Goal: Information Seeking & Learning: Learn about a topic

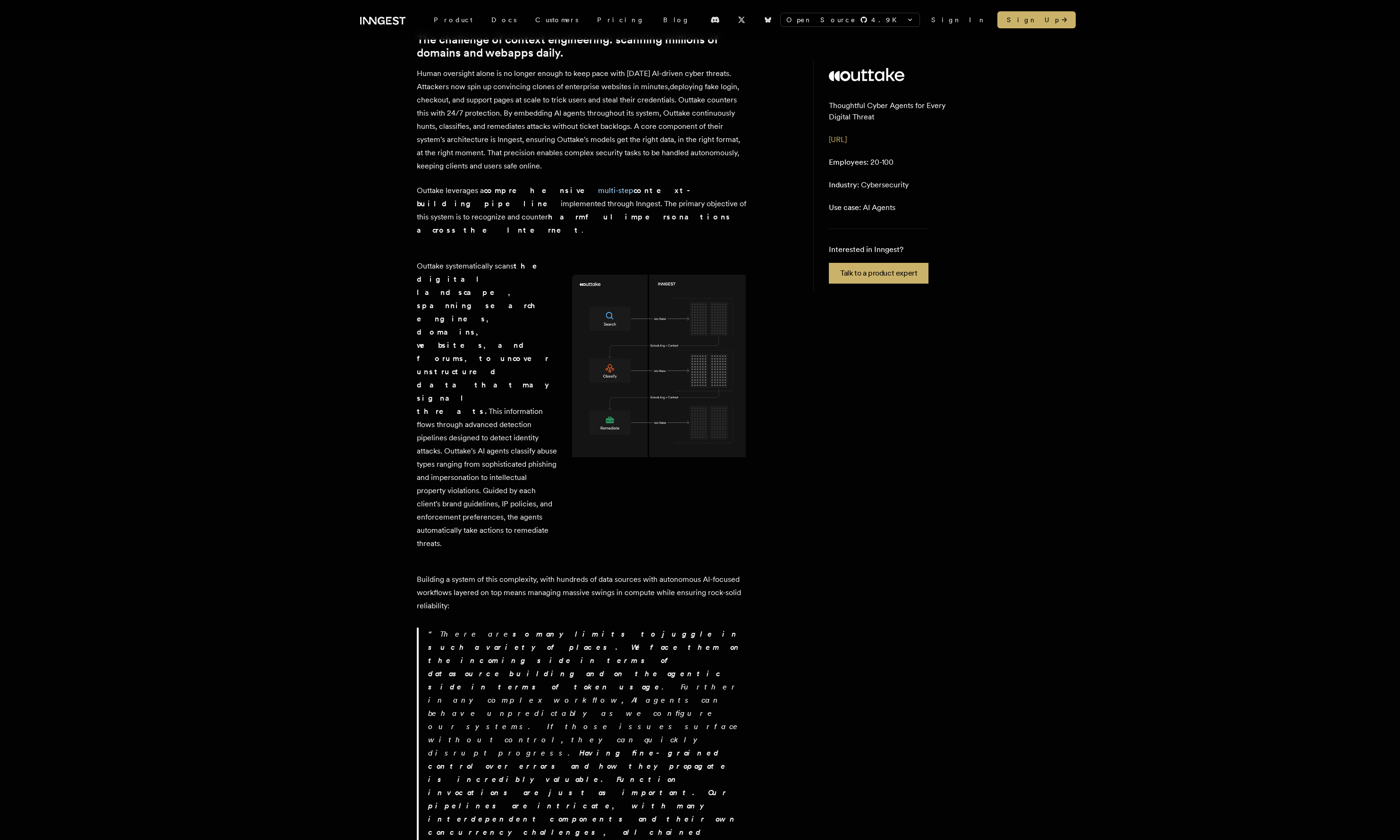
scroll to position [408, 0]
click at [468, 338] on p "Outtake systematically scans the digital landscape, spanning search engines, do…" at bounding box center [487, 404] width 140 height 291
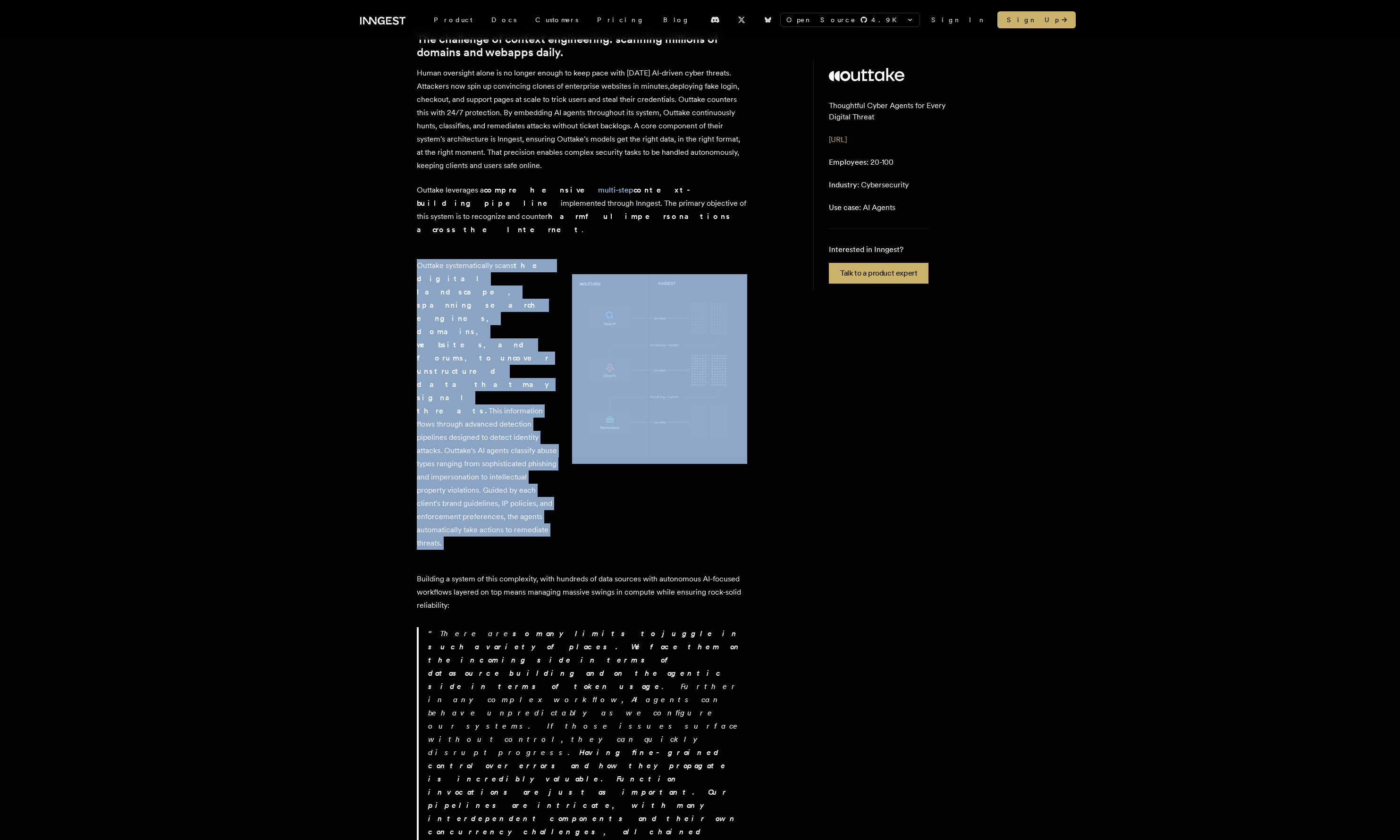
click at [468, 338] on p "Outtake systematically scans the digital landscape, spanning search engines, do…" at bounding box center [487, 404] width 140 height 291
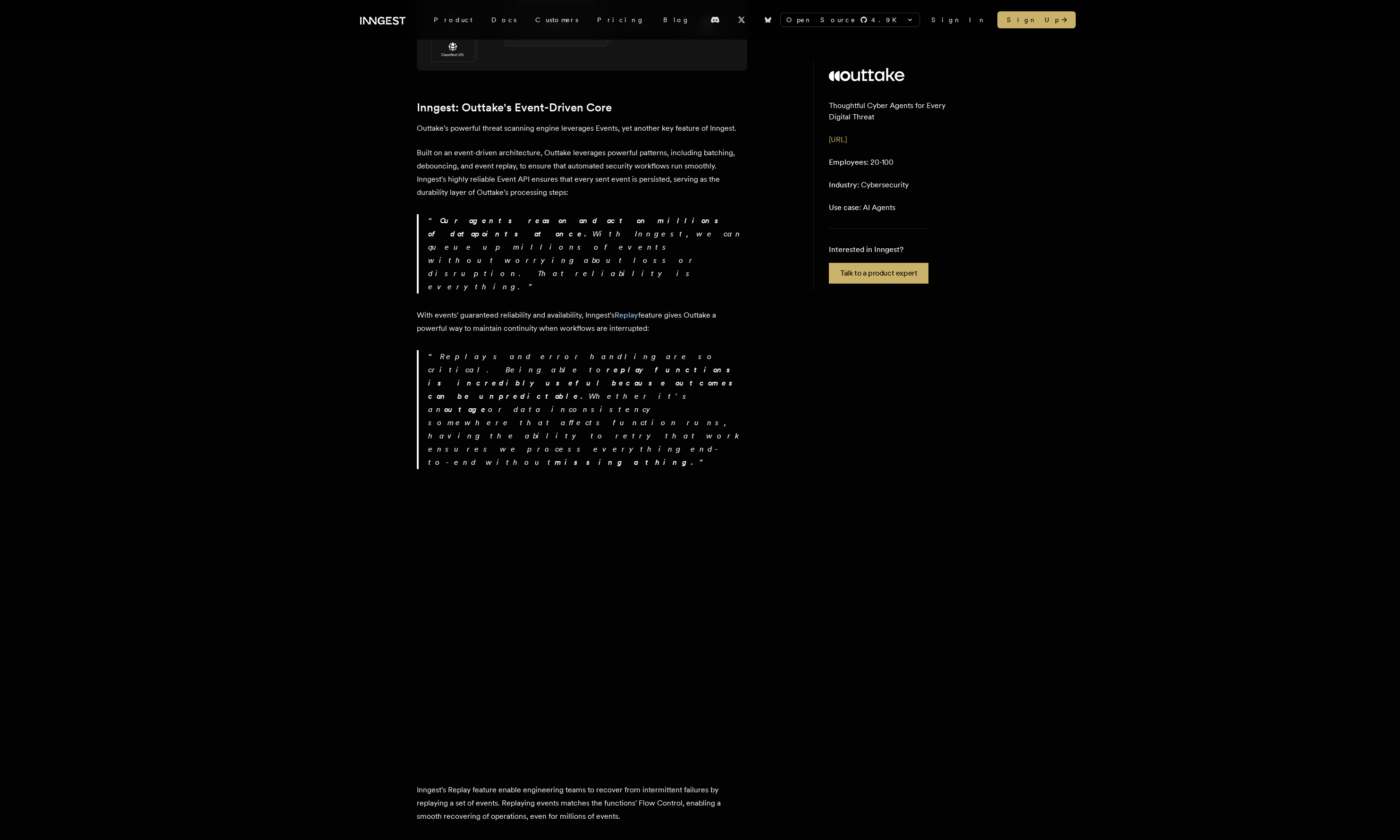
scroll to position [1526, 0]
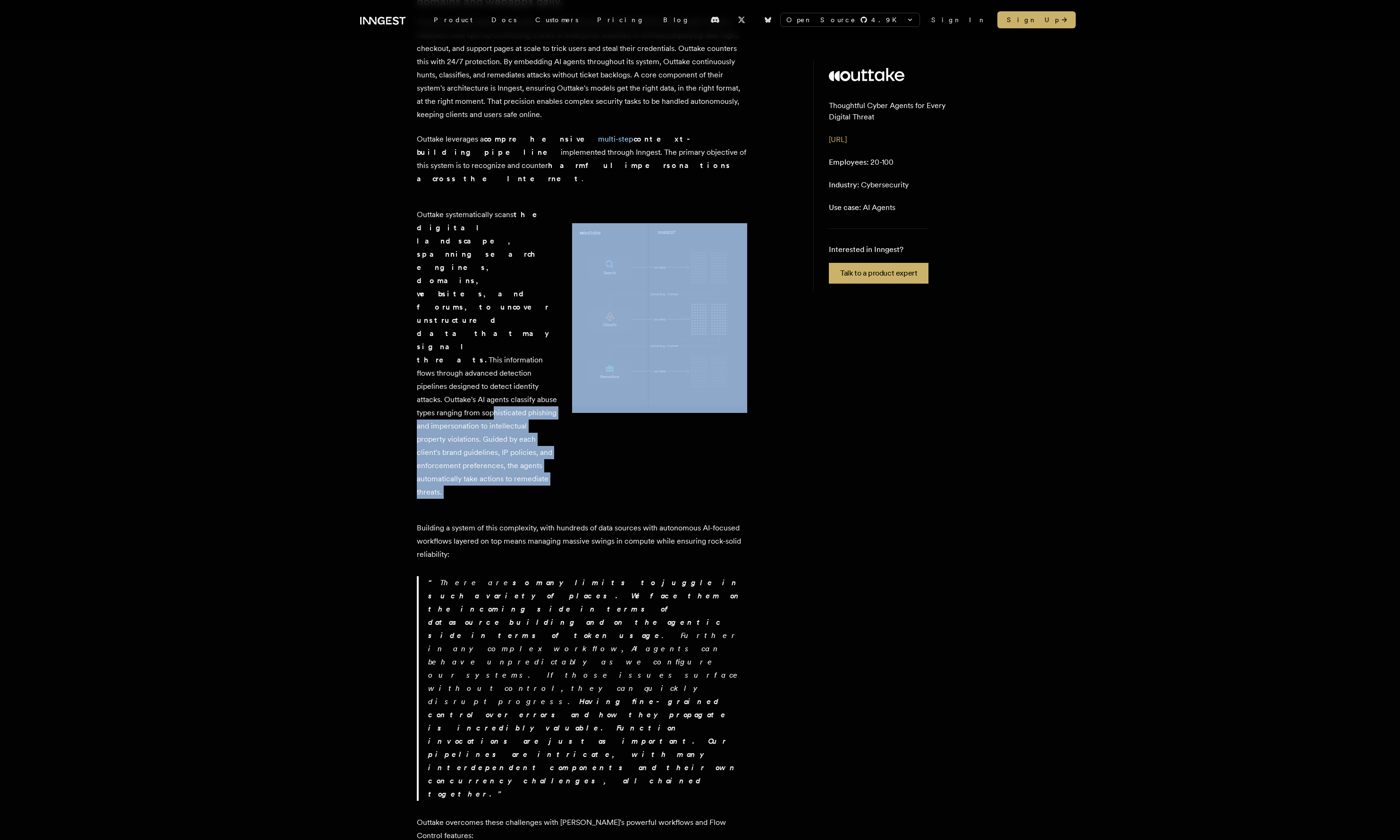
click at [468, 333] on p "Outtake systematically scans the digital landscape, spanning search engines, do…" at bounding box center [487, 353] width 140 height 291
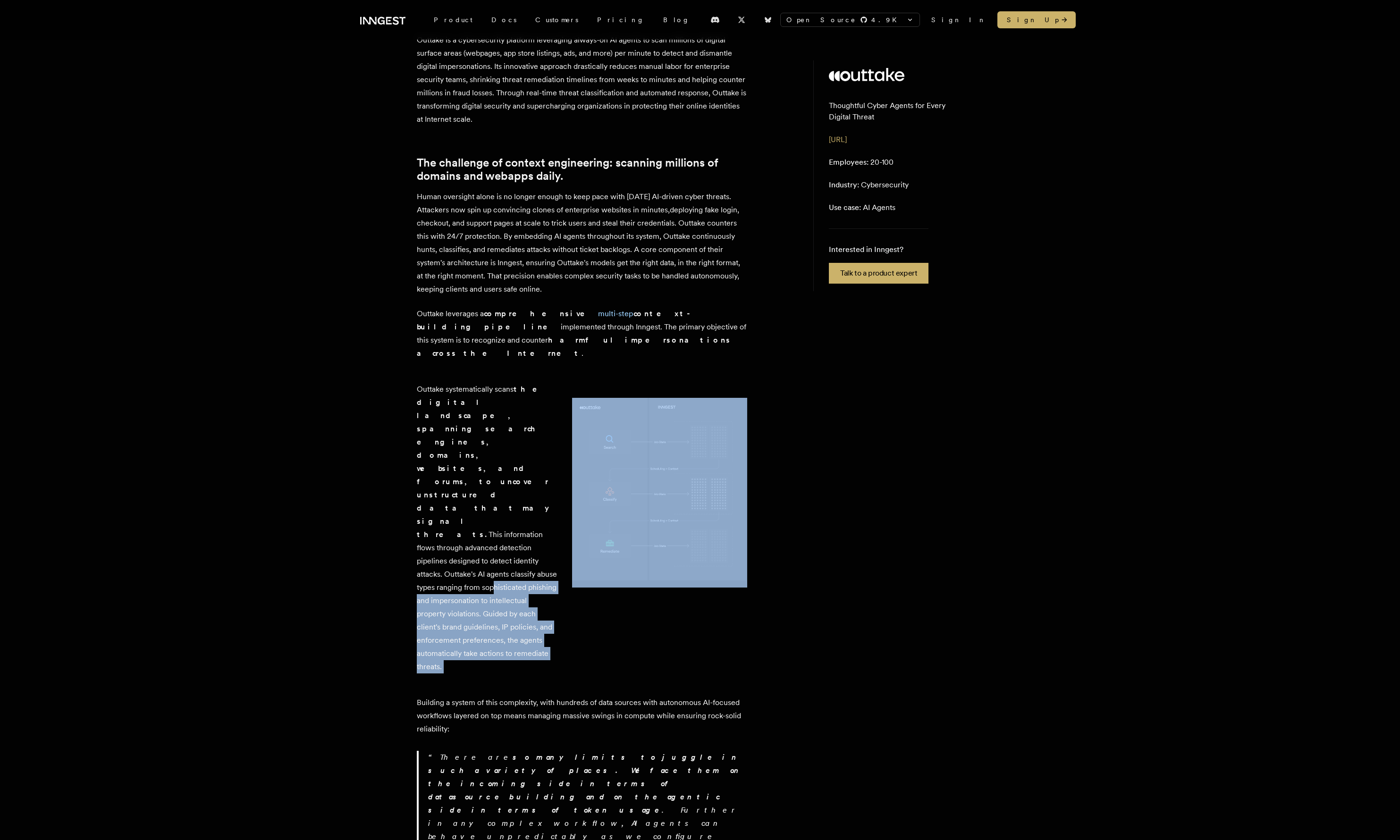
scroll to position [3, 0]
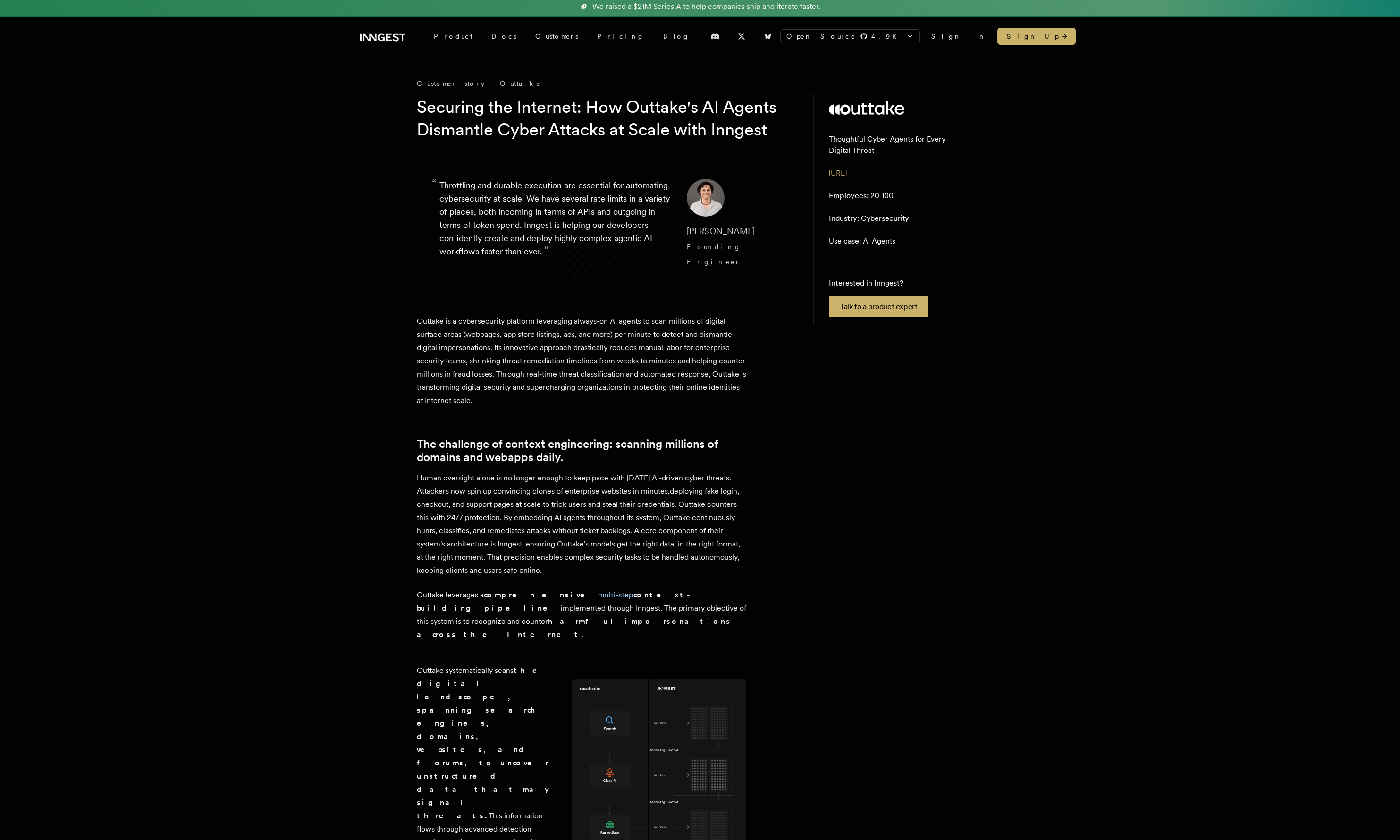
click at [518, 375] on p "Outtake is a cybersecurity platform leveraging always-on AI agents to scan mill…" at bounding box center [582, 361] width 330 height 92
click at [518, 374] on p "Outtake is a cybersecurity platform leveraging always-on AI agents to scan mill…" at bounding box center [582, 361] width 330 height 92
click at [518, 373] on p "Outtake is a cybersecurity platform leveraging always-on AI agents to scan mill…" at bounding box center [582, 361] width 330 height 92
click at [518, 373] on p "Outtake is a cybersecurity platform leveraging always-on AI agents to scan mill…" at bounding box center [582, 361] width 330 height 92
click at [505, 249] on p "“ Throttling and durable execution are essential for automating cybersecurity a…" at bounding box center [555, 224] width 232 height 91
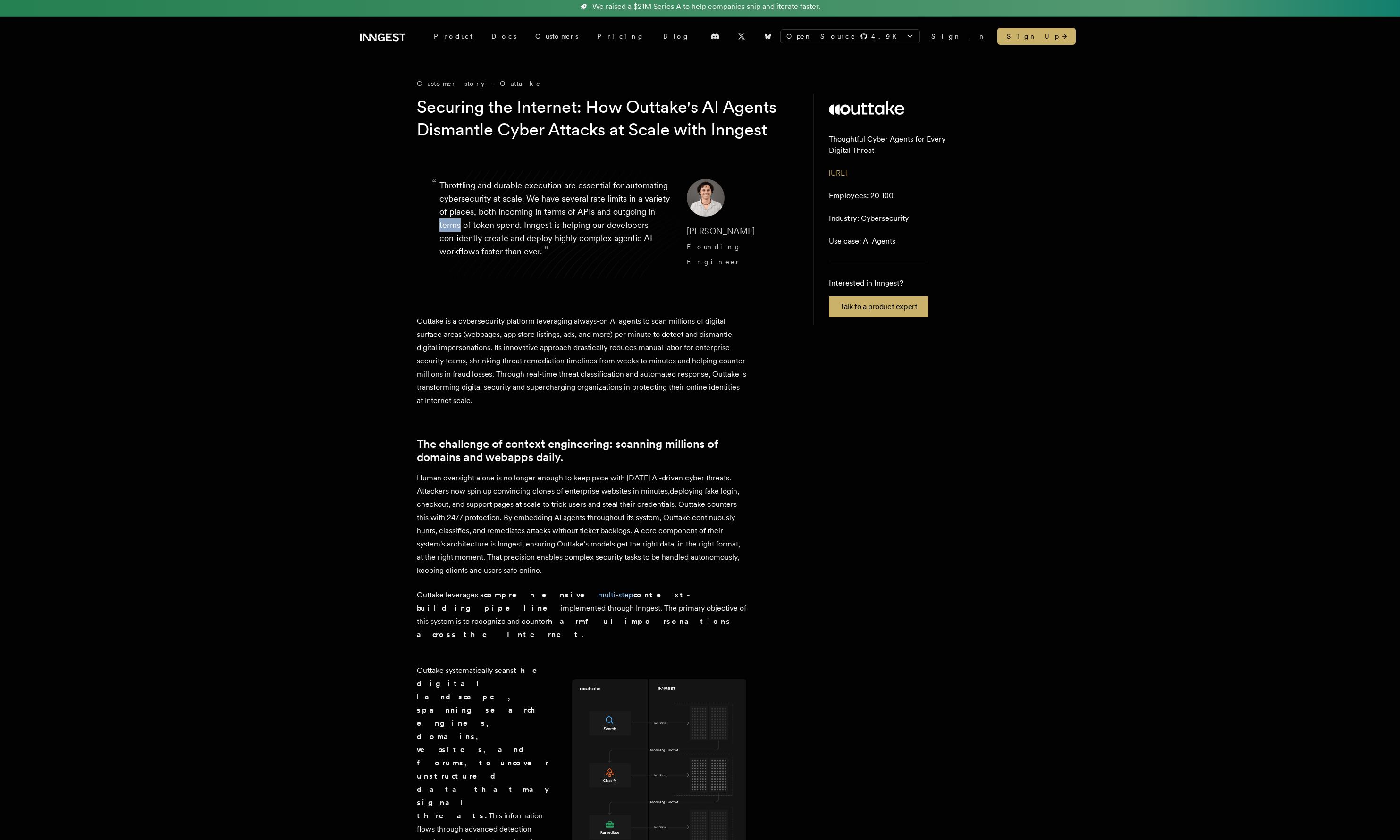
click at [505, 249] on p "“ Throttling and durable execution are essential for automating cybersecurity a…" at bounding box center [555, 224] width 232 height 91
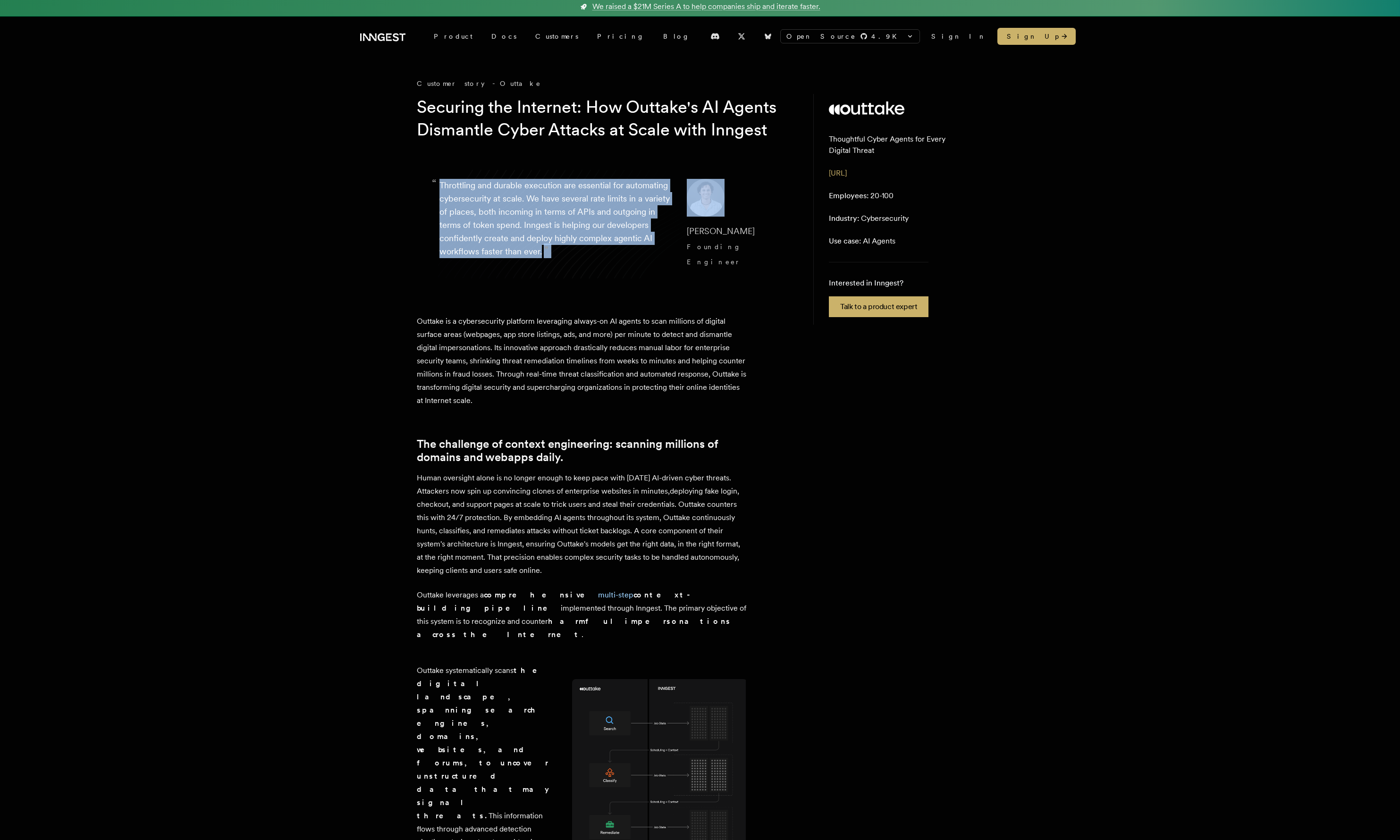
click at [505, 249] on p "“ Throttling and durable execution are essential for automating cybersecurity a…" at bounding box center [555, 224] width 232 height 91
click at [505, 249] on p "“ Throttling and durable execution are essential for automating cybersecurity a…" at bounding box center [555, 224] width 232 height 91
click at [505, 250] on p "“ Throttling and durable execution are essential for automating cybersecurity a…" at bounding box center [555, 224] width 232 height 91
